Goal: Find specific page/section: Find specific page/section

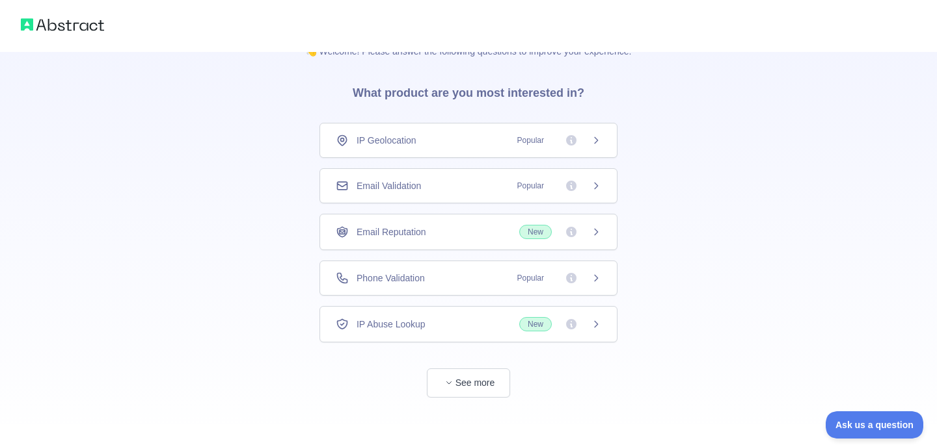
scroll to position [33, 0]
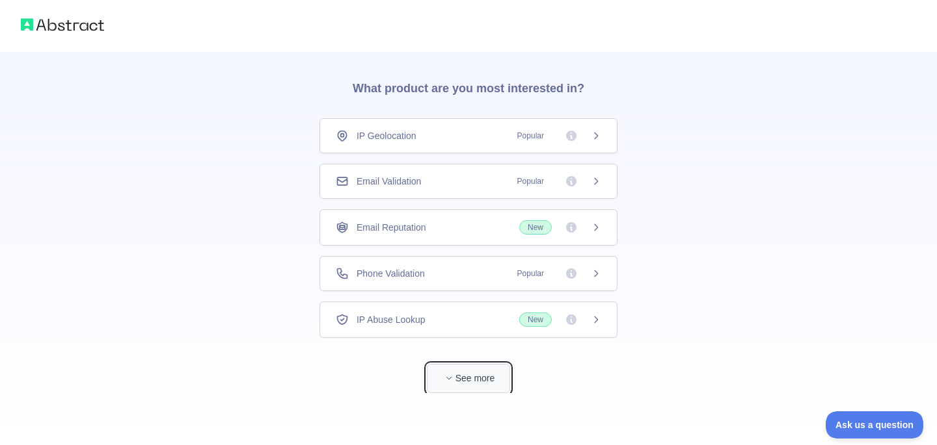
click at [487, 373] on button "See more" at bounding box center [468, 378] width 83 height 29
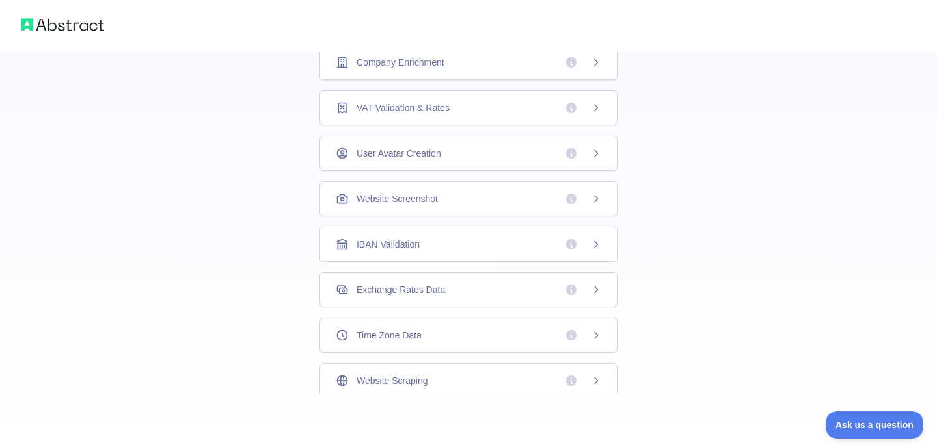
scroll to position [0, 0]
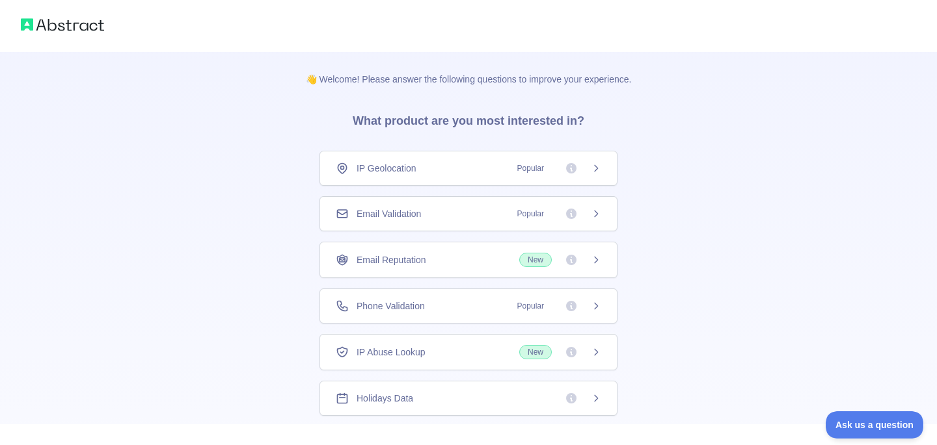
click at [462, 171] on div "IP Geolocation Popular" at bounding box center [468, 168] width 265 height 13
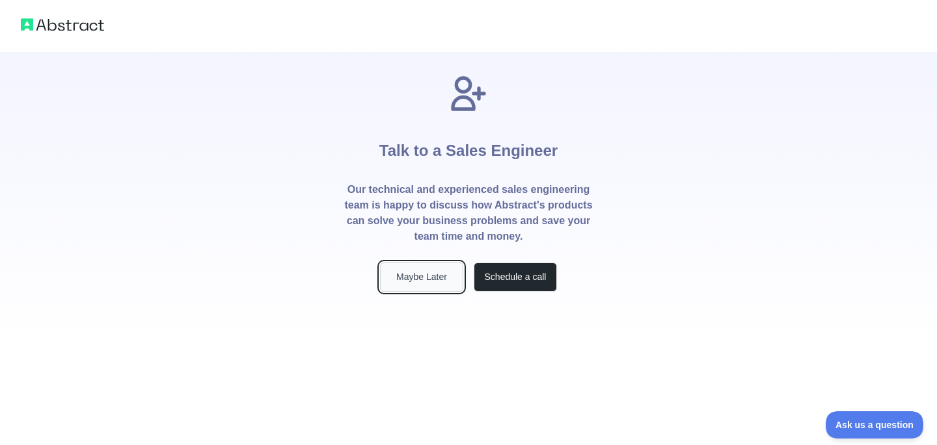
click at [440, 282] on button "Maybe Later" at bounding box center [421, 277] width 83 height 29
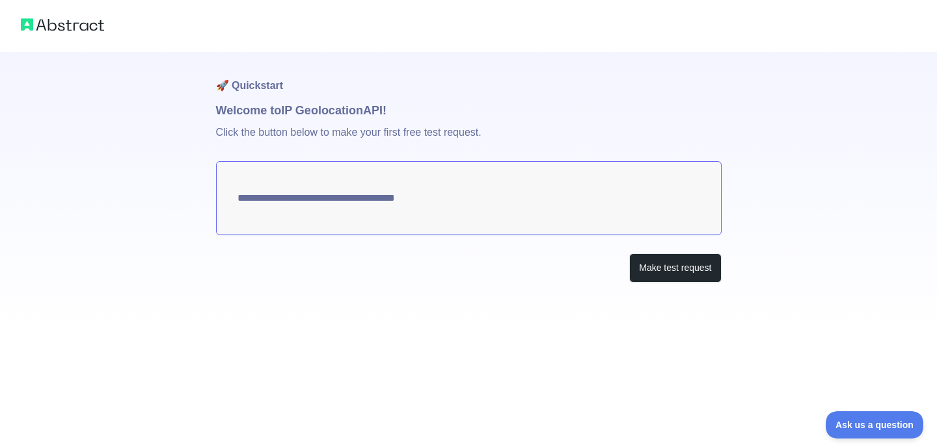
type textarea "**********"
click at [51, 20] on img at bounding box center [62, 25] width 83 height 18
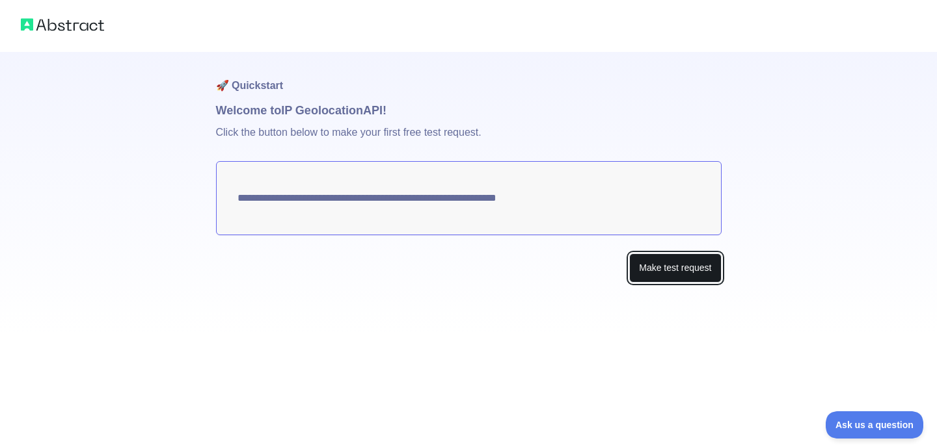
click at [666, 270] on button "Make test request" at bounding box center [675, 268] width 92 height 29
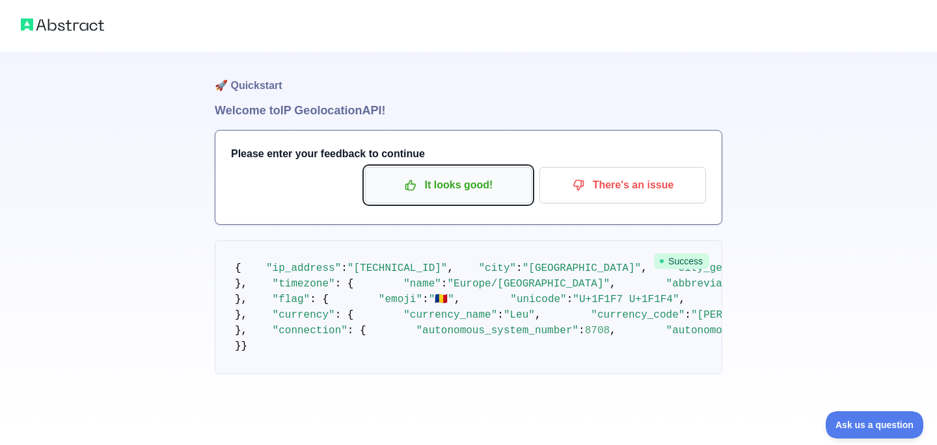
click at [468, 187] on p "It looks good!" at bounding box center [448, 185] width 147 height 22
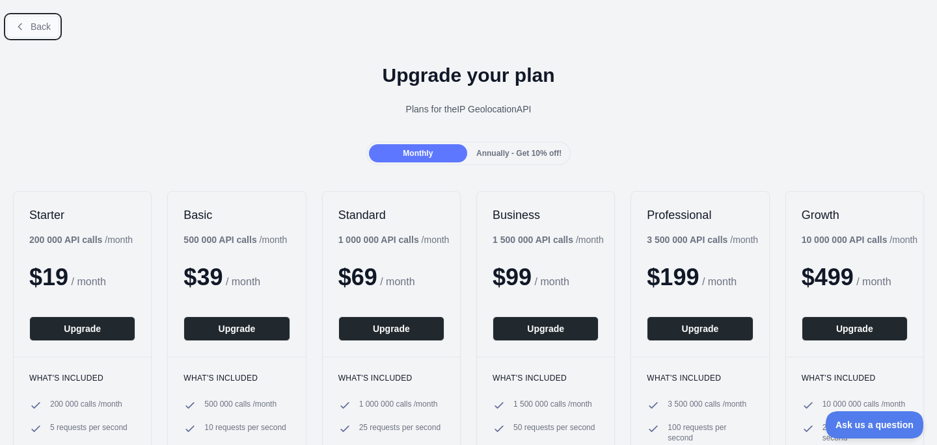
click at [26, 29] on button "Back" at bounding box center [33, 27] width 53 height 22
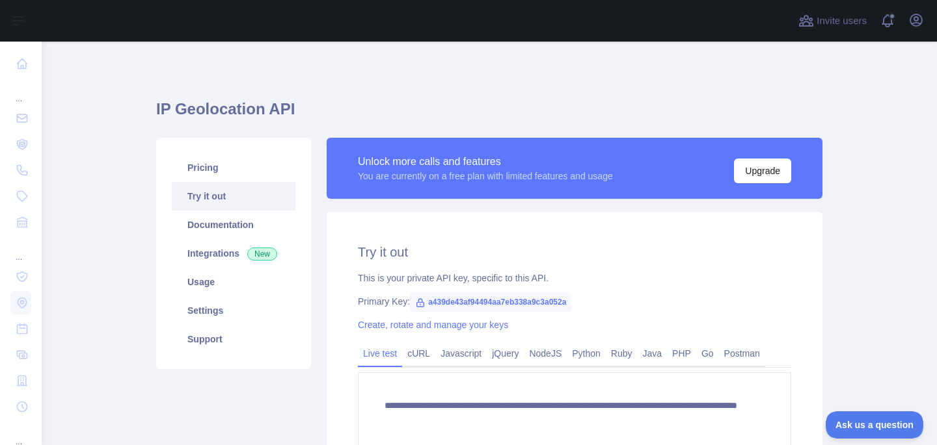
click at [109, 202] on main "**********" at bounding box center [489, 244] width 895 height 404
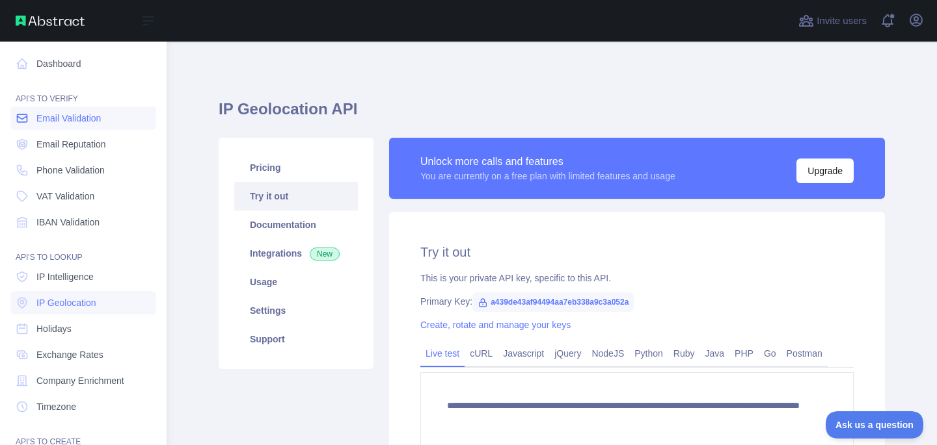
click at [72, 115] on span "Email Validation" at bounding box center [68, 118] width 64 height 13
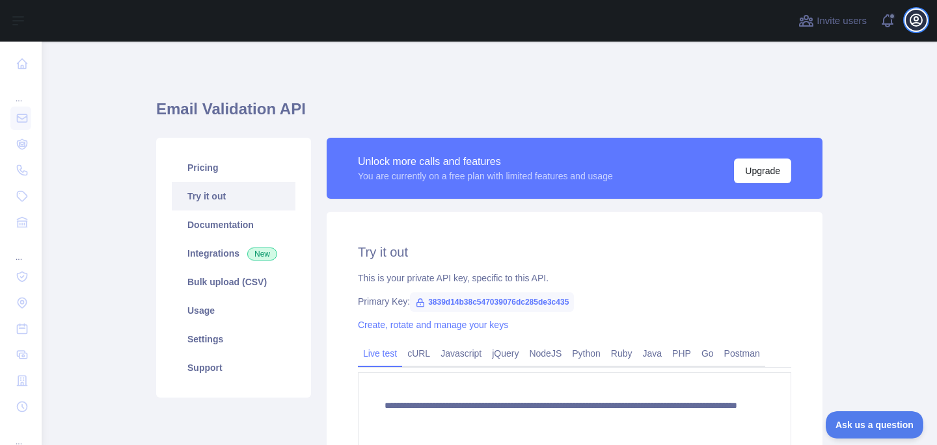
click at [917, 18] on icon "button" at bounding box center [916, 20] width 12 height 12
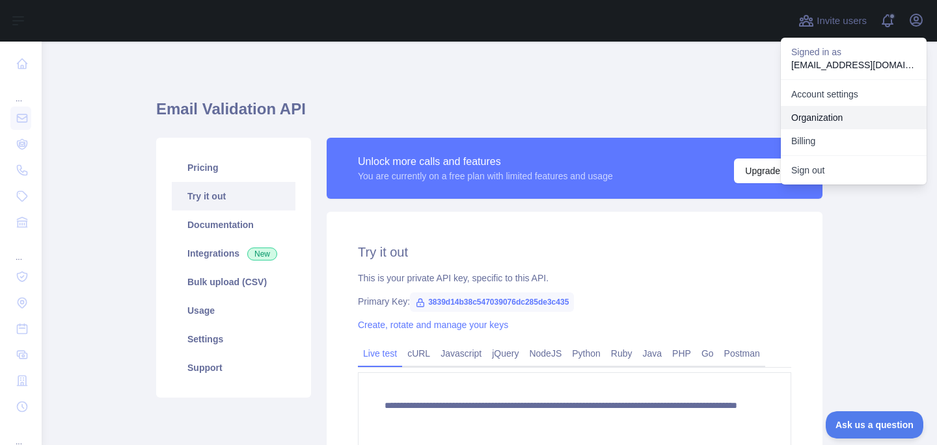
click at [856, 118] on link "Organization" at bounding box center [853, 117] width 146 height 23
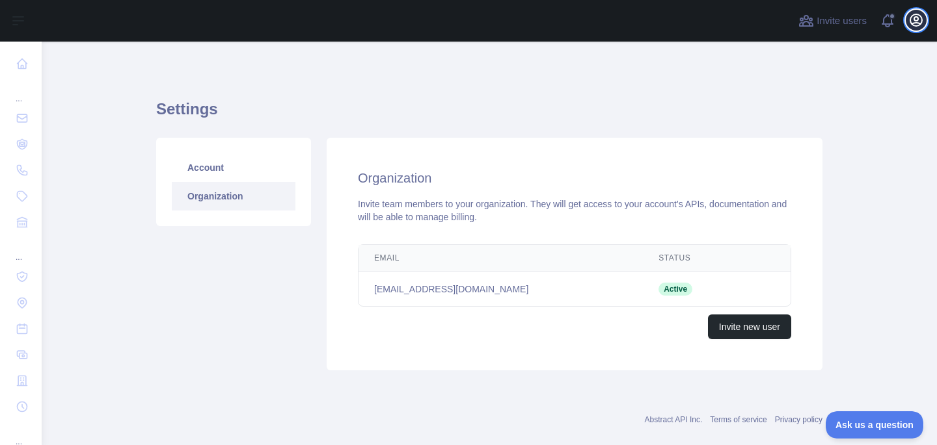
click at [916, 14] on icon "button" at bounding box center [916, 20] width 12 height 12
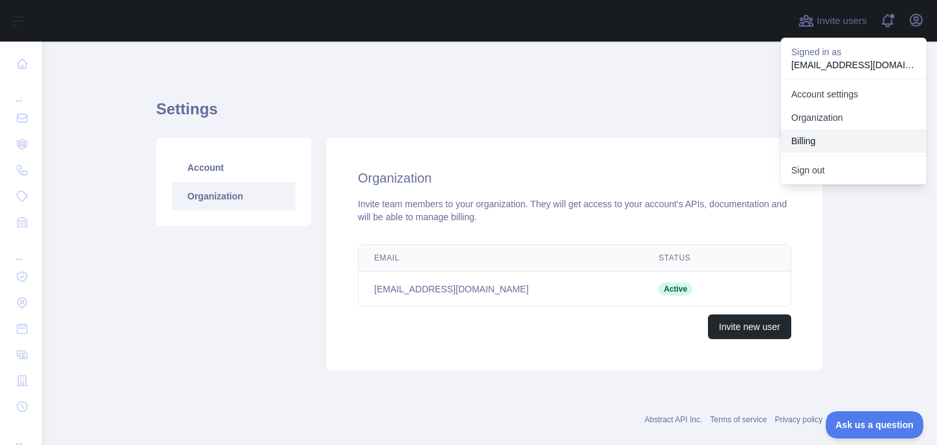
click at [830, 141] on button "Billing" at bounding box center [853, 140] width 146 height 23
